Goal: Book appointment/travel/reservation

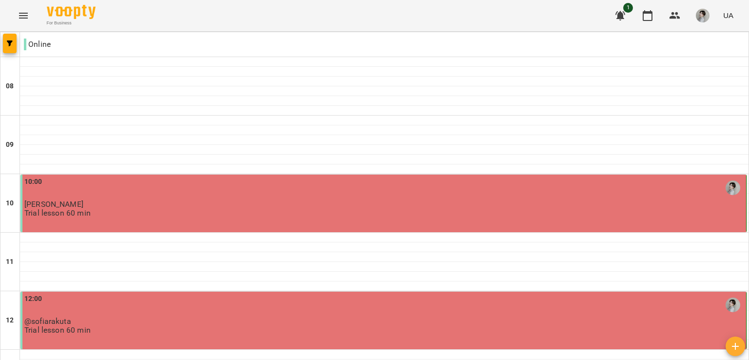
type input "**********"
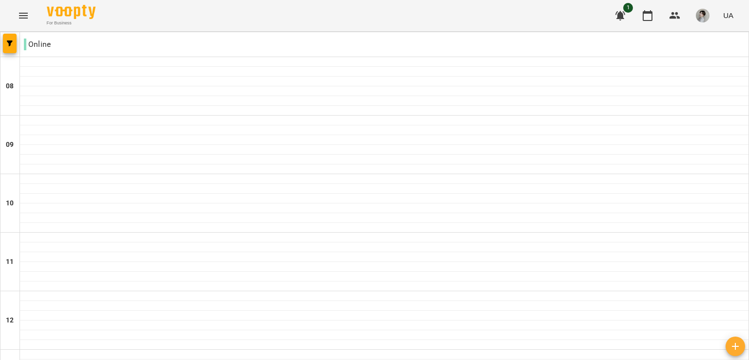
scroll to position [478, 0]
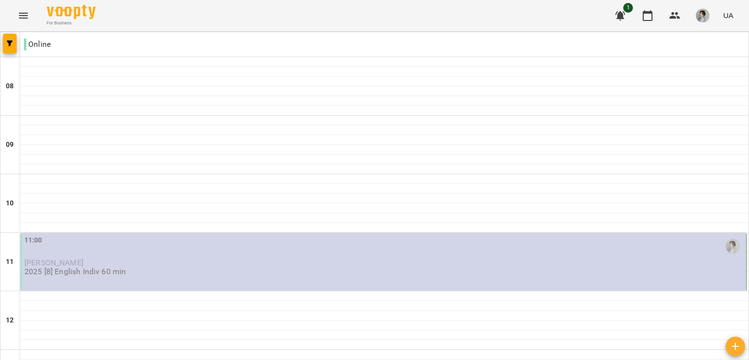
scroll to position [640, 0]
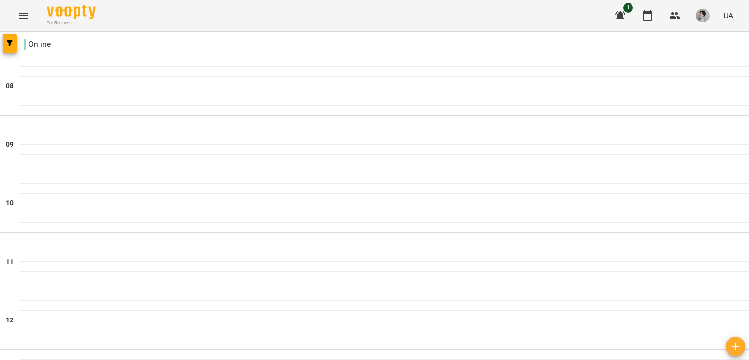
scroll to position [0, 0]
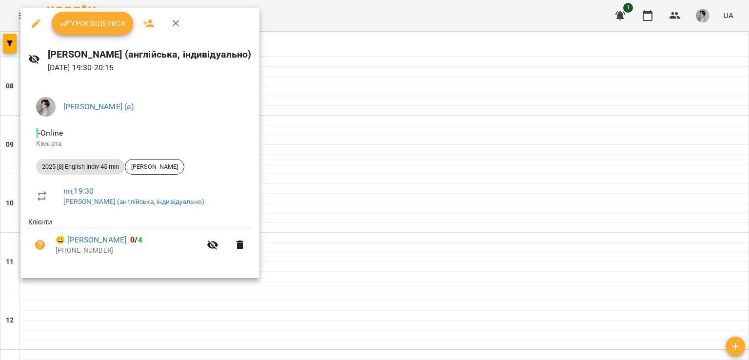
click at [412, 112] on div at bounding box center [374, 180] width 749 height 360
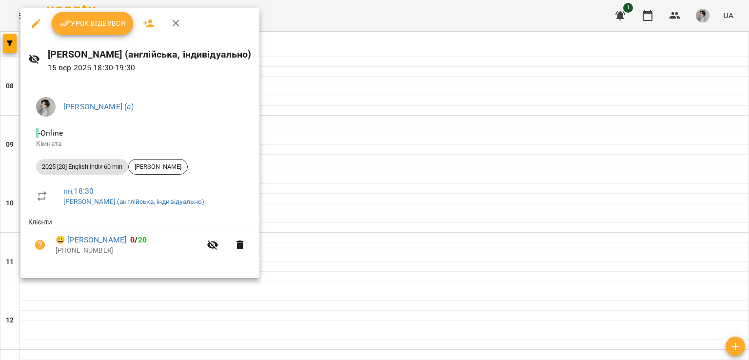
click at [373, 112] on div at bounding box center [374, 180] width 749 height 360
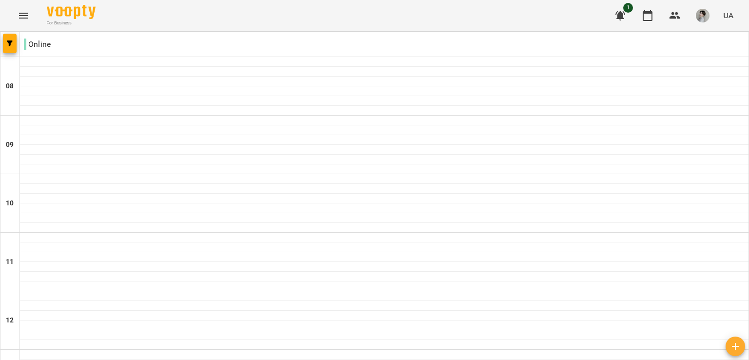
scroll to position [0, 0]
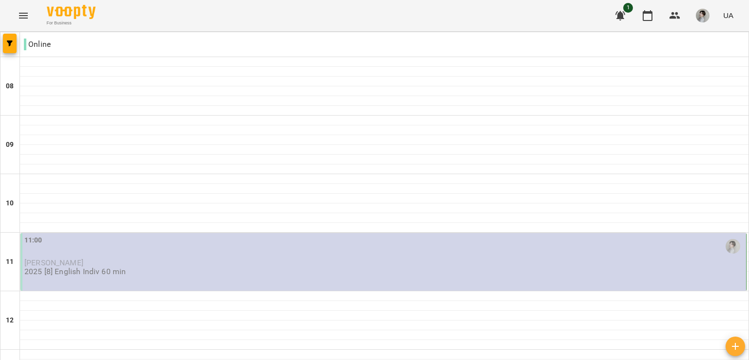
scroll to position [640, 0]
